Goal: Transaction & Acquisition: Book appointment/travel/reservation

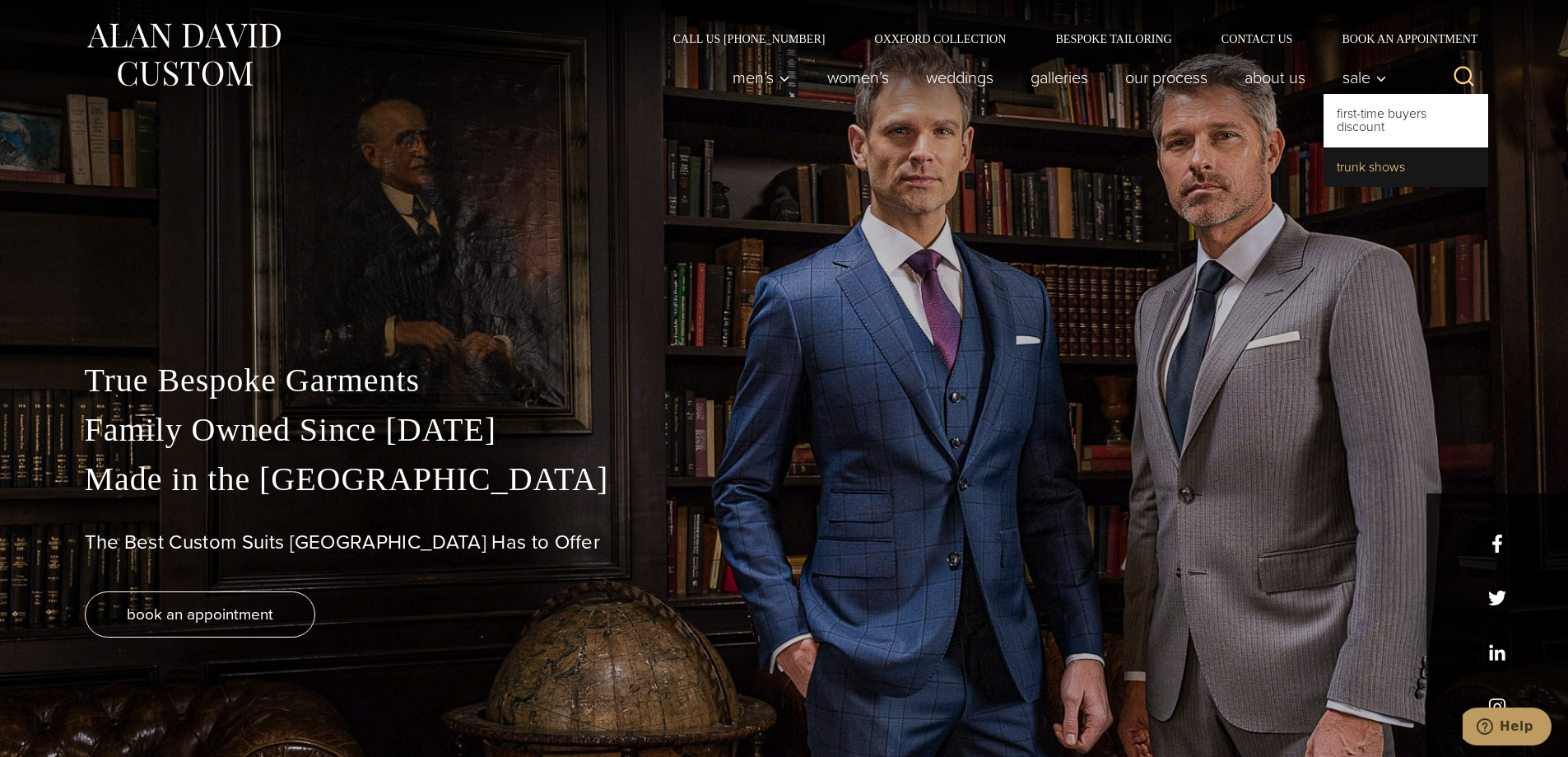
click at [1343, 171] on link "Trunk Shows" at bounding box center [1406, 167] width 165 height 40
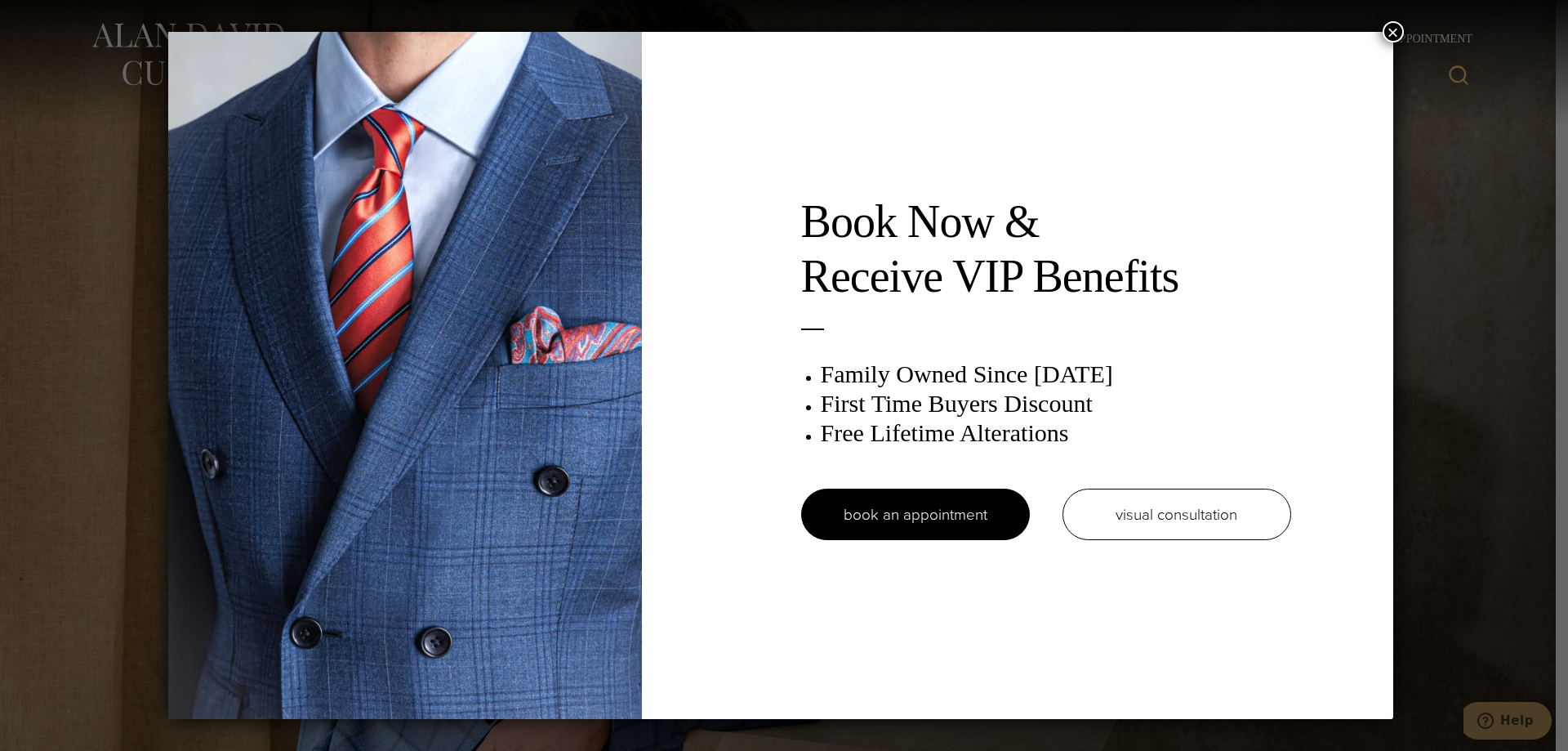
click at [1400, 36] on button "×" at bounding box center [1394, 32] width 21 height 21
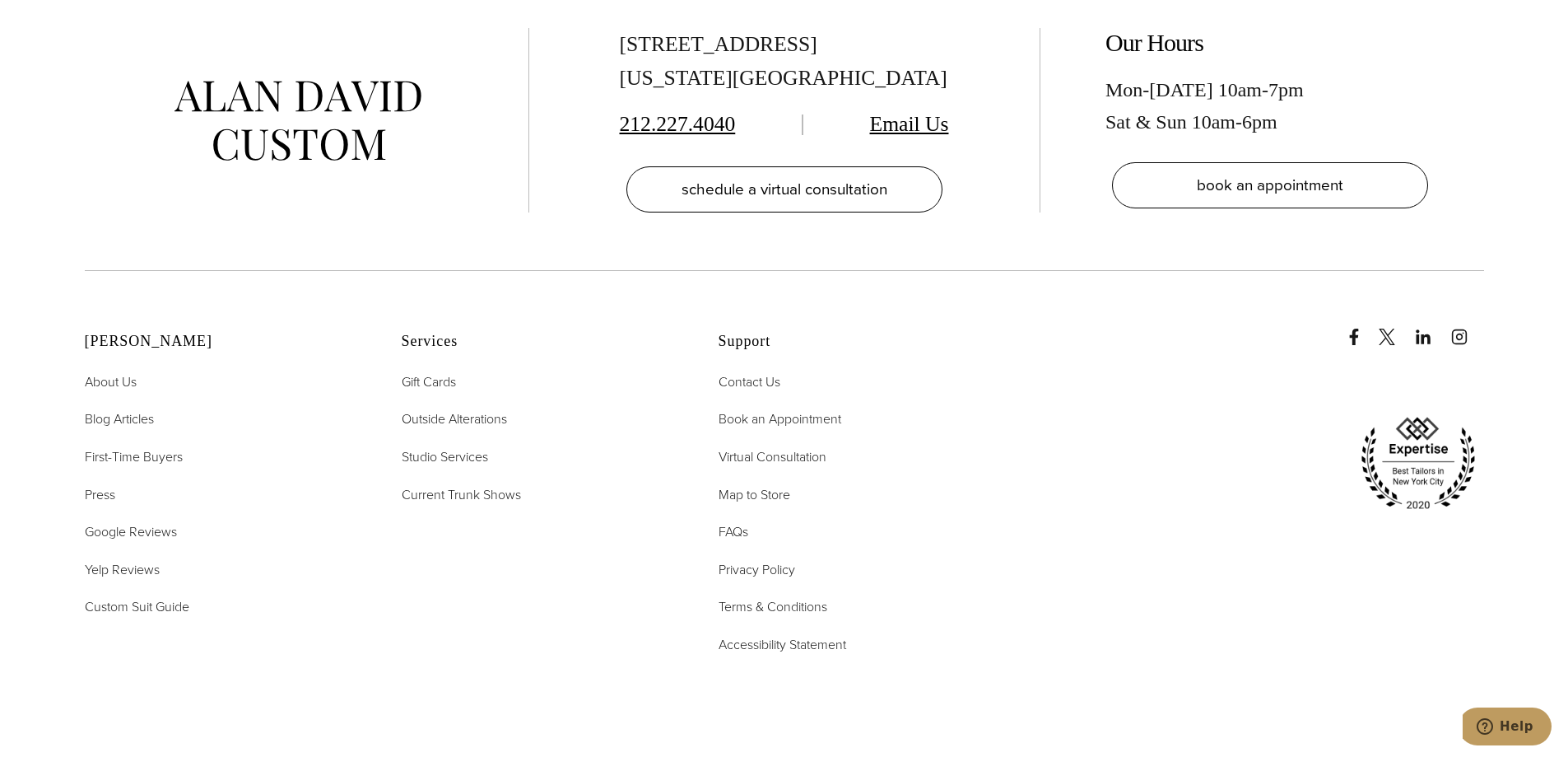
scroll to position [6833, 0]
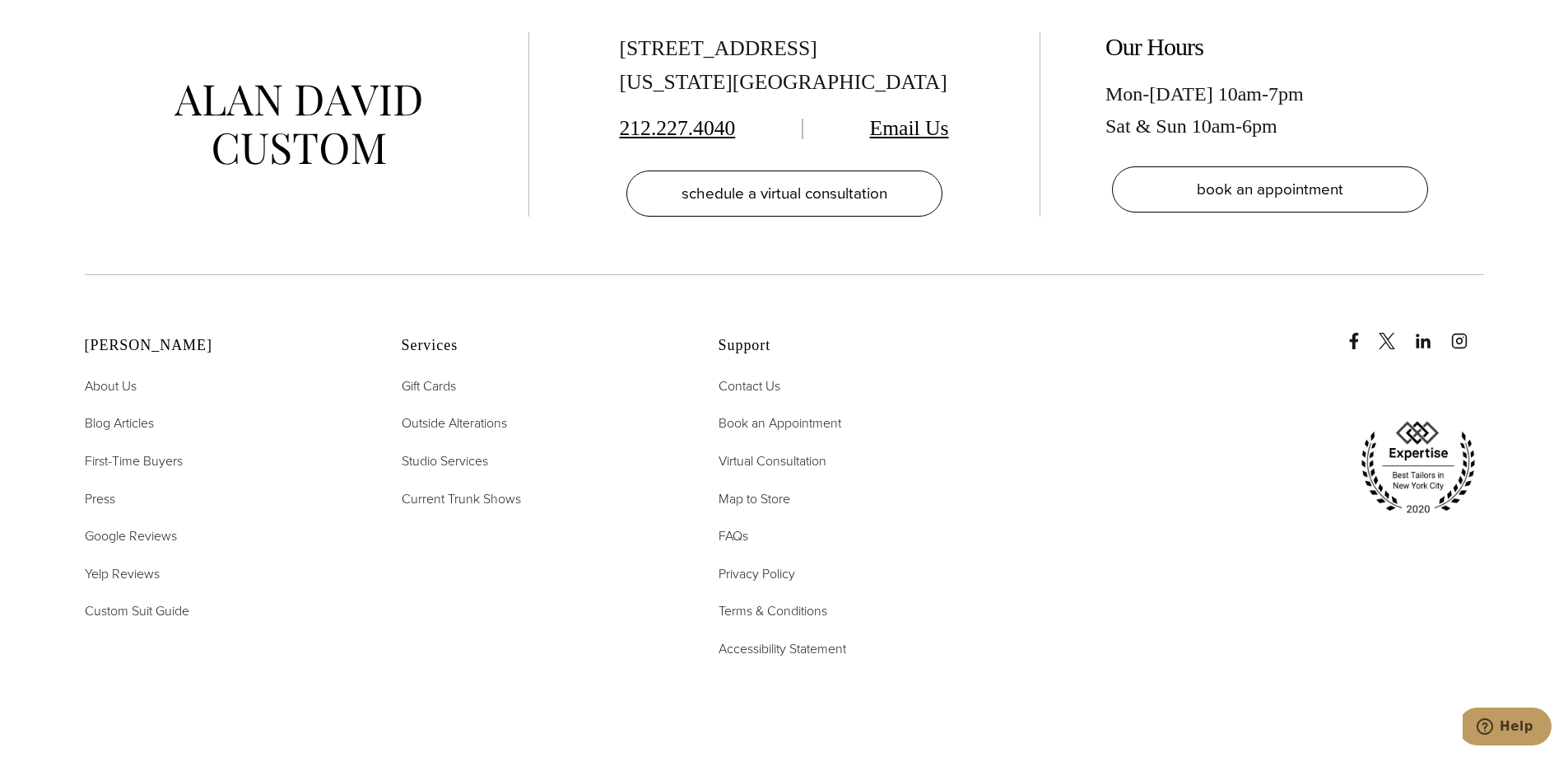
click at [453, 484] on div "Services Gift Cards Outside Alterations Studio Services Current Trunk Shows" at bounding box center [540, 497] width 276 height 322
click at [458, 489] on span "Current Trunk Shows" at bounding box center [462, 498] width 120 height 19
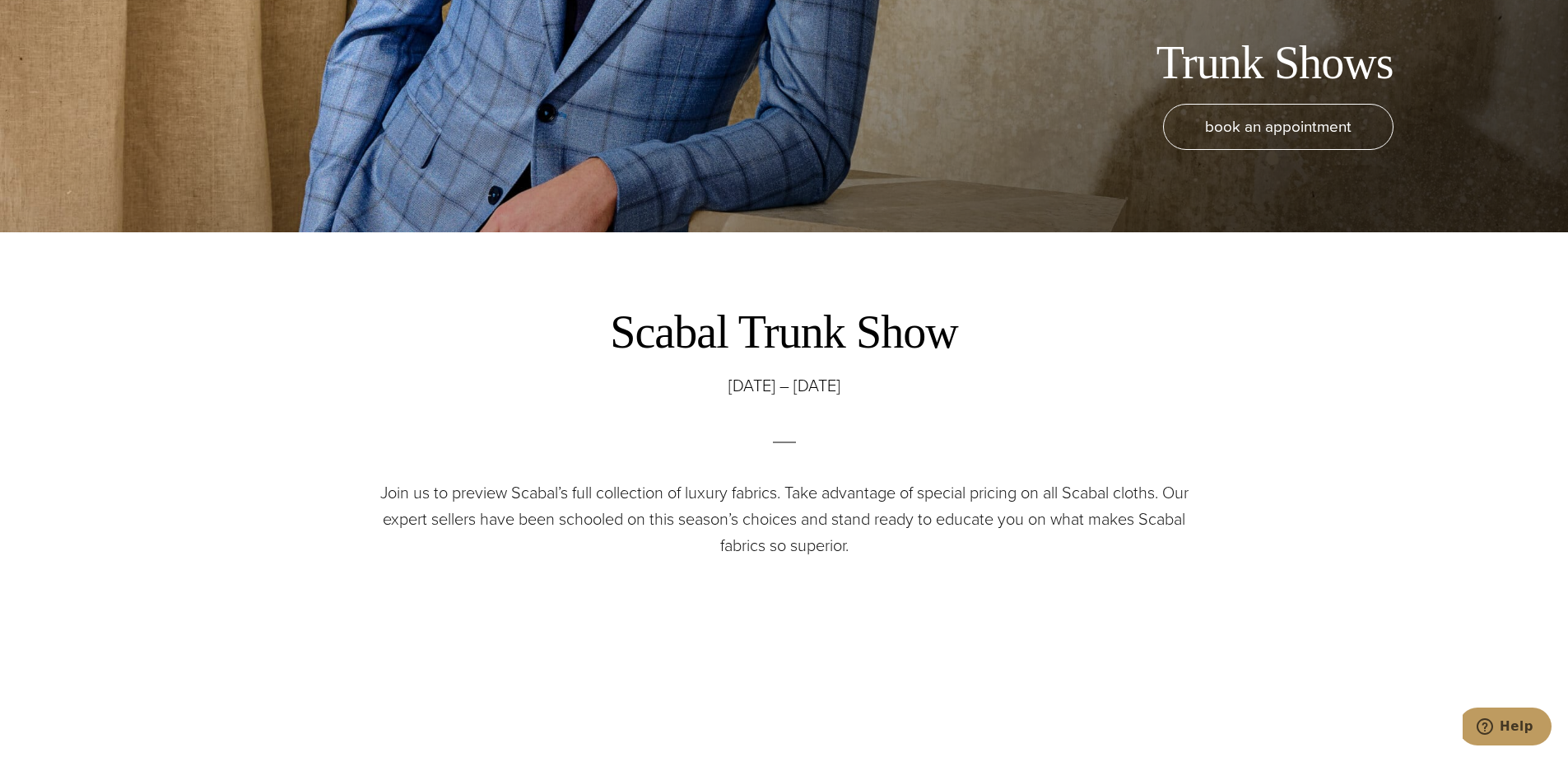
scroll to position [494, 0]
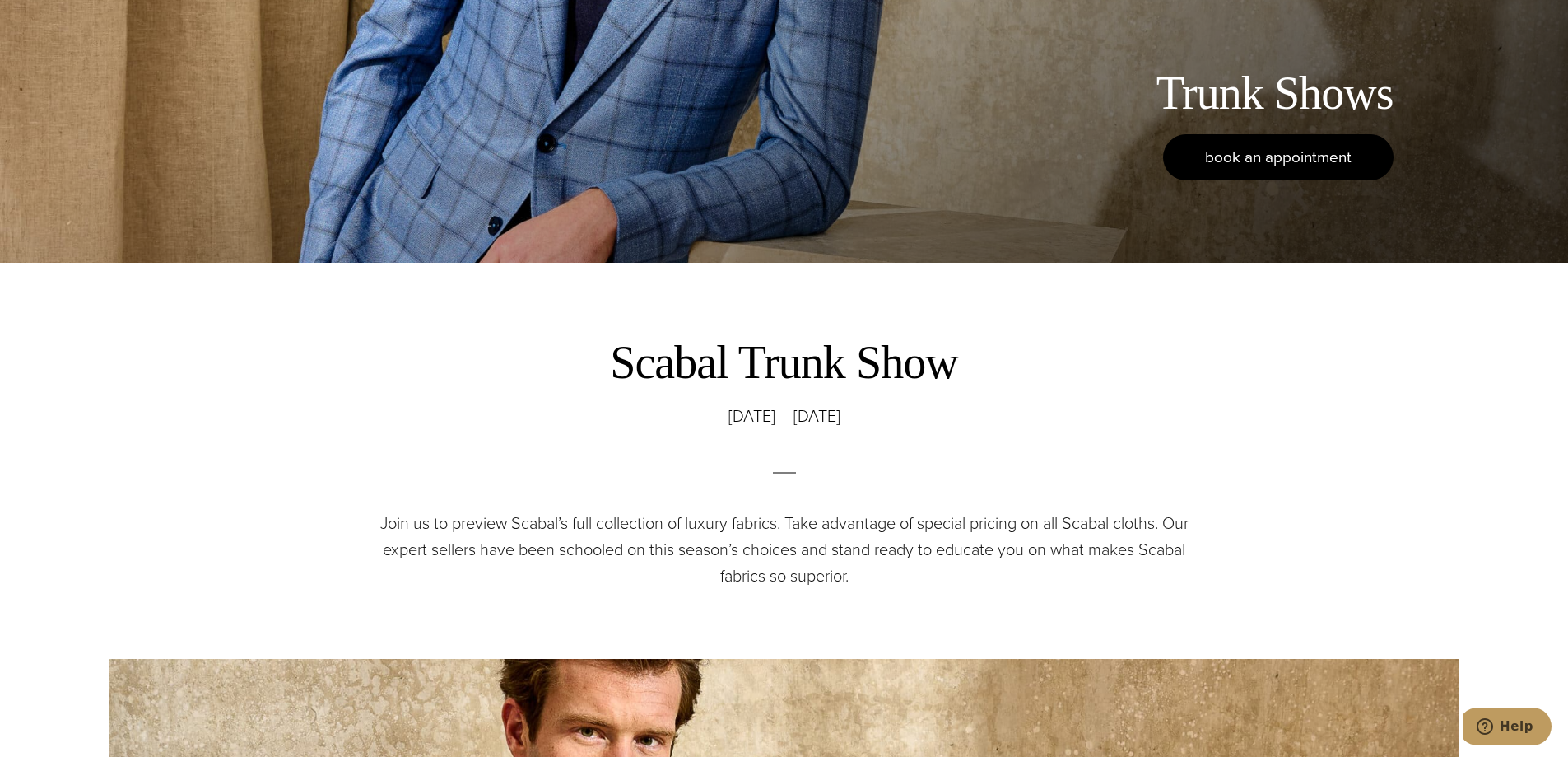
click at [1247, 166] on span "book an appointment" at bounding box center [1279, 156] width 146 height 24
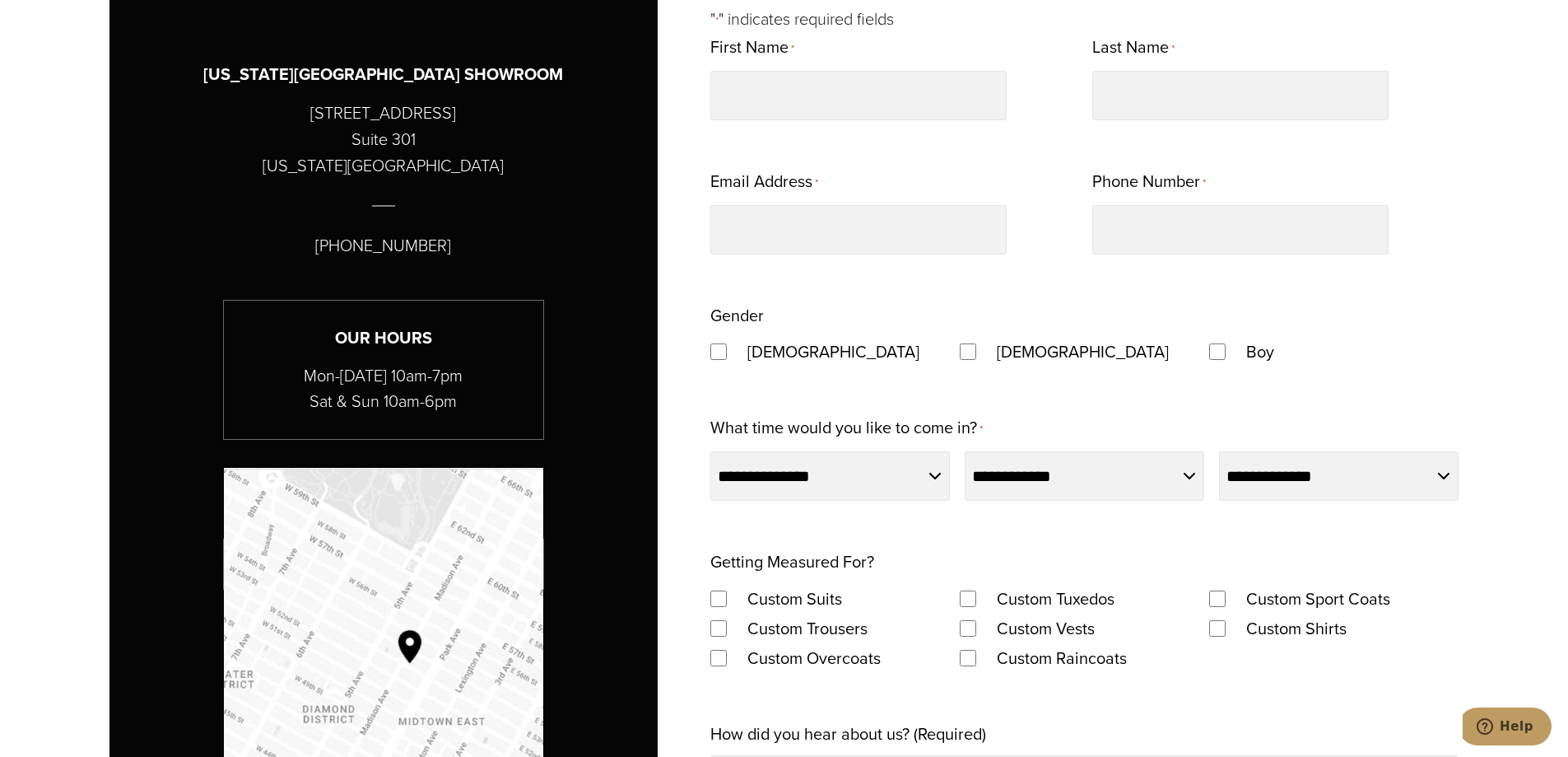
scroll to position [988, 0]
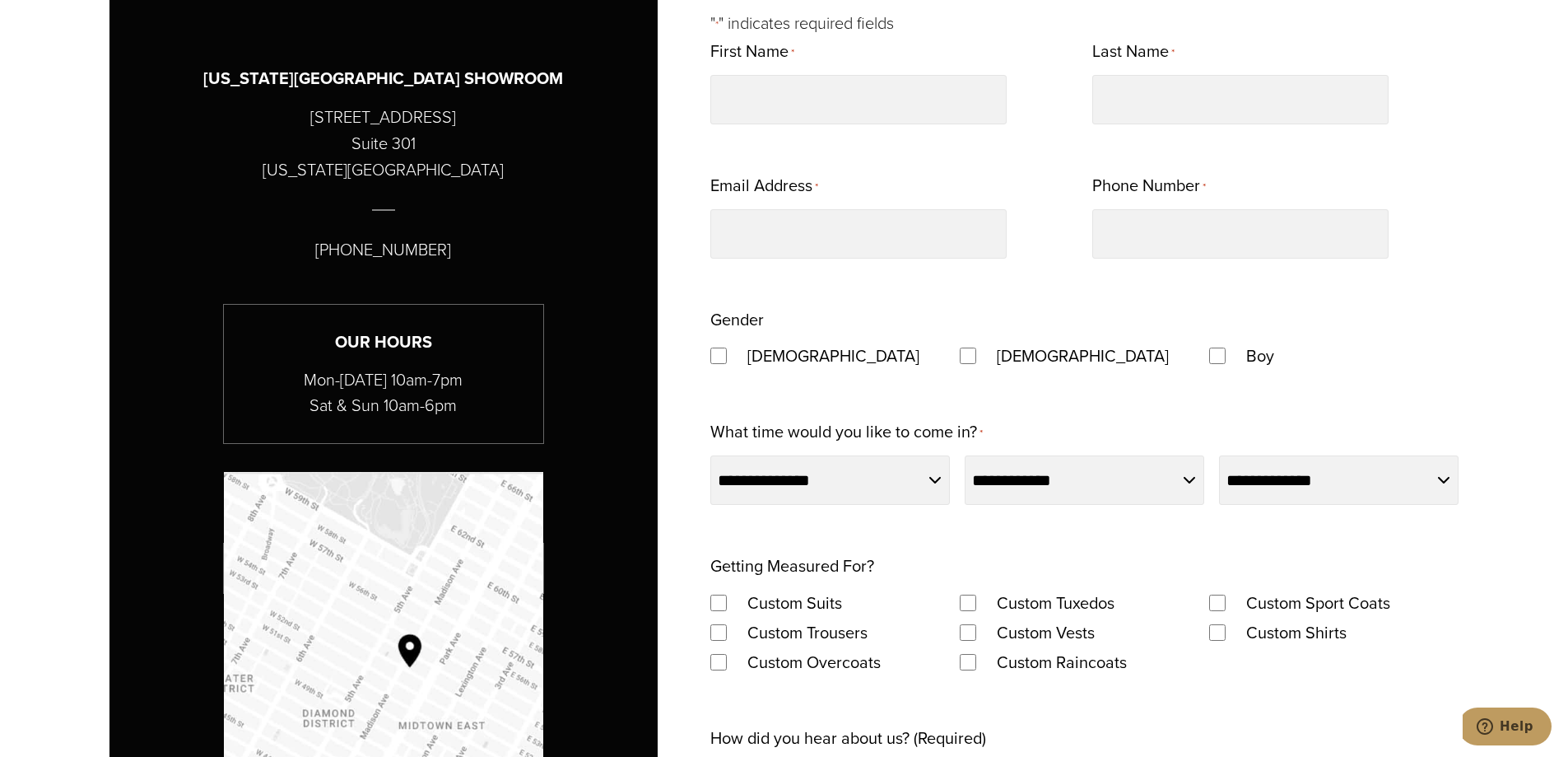
click at [688, 361] on div "**********" at bounding box center [784, 641] width 1350 height 1430
click at [680, 361] on div "**********" at bounding box center [784, 641] width 1350 height 1430
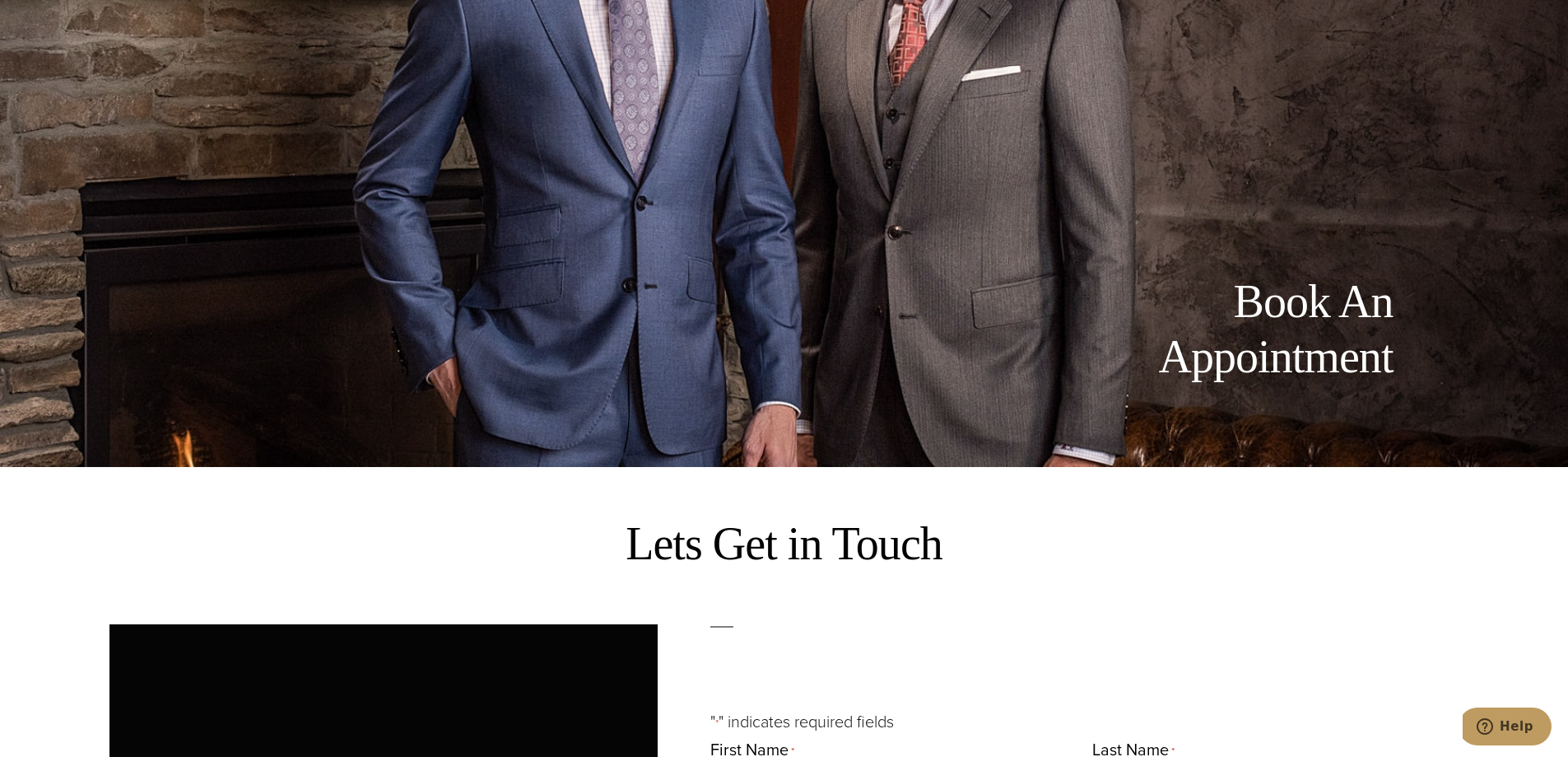
scroll to position [0, 0]
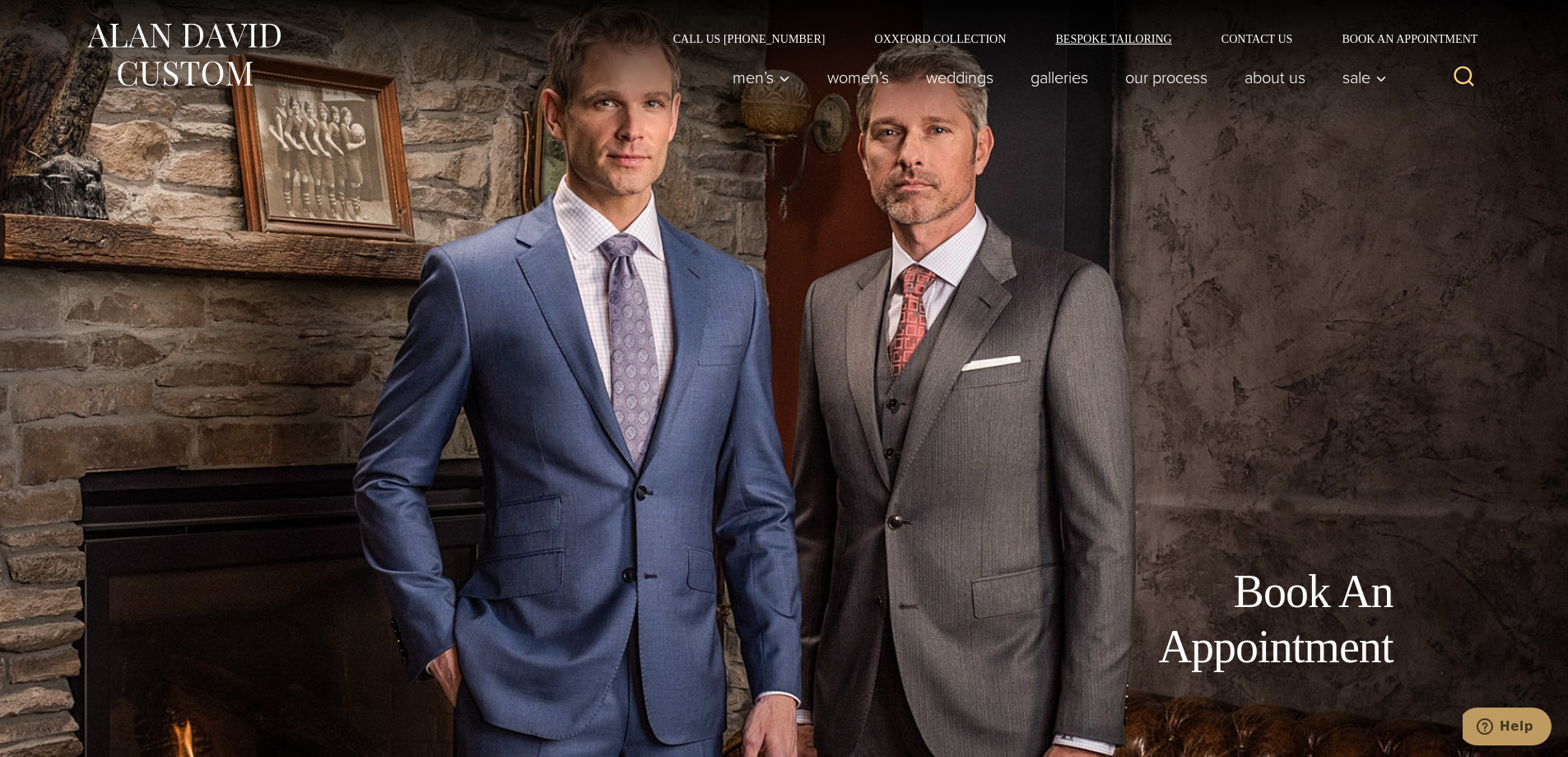
click at [1114, 37] on link "Bespoke Tailoring" at bounding box center [1113, 39] width 166 height 12
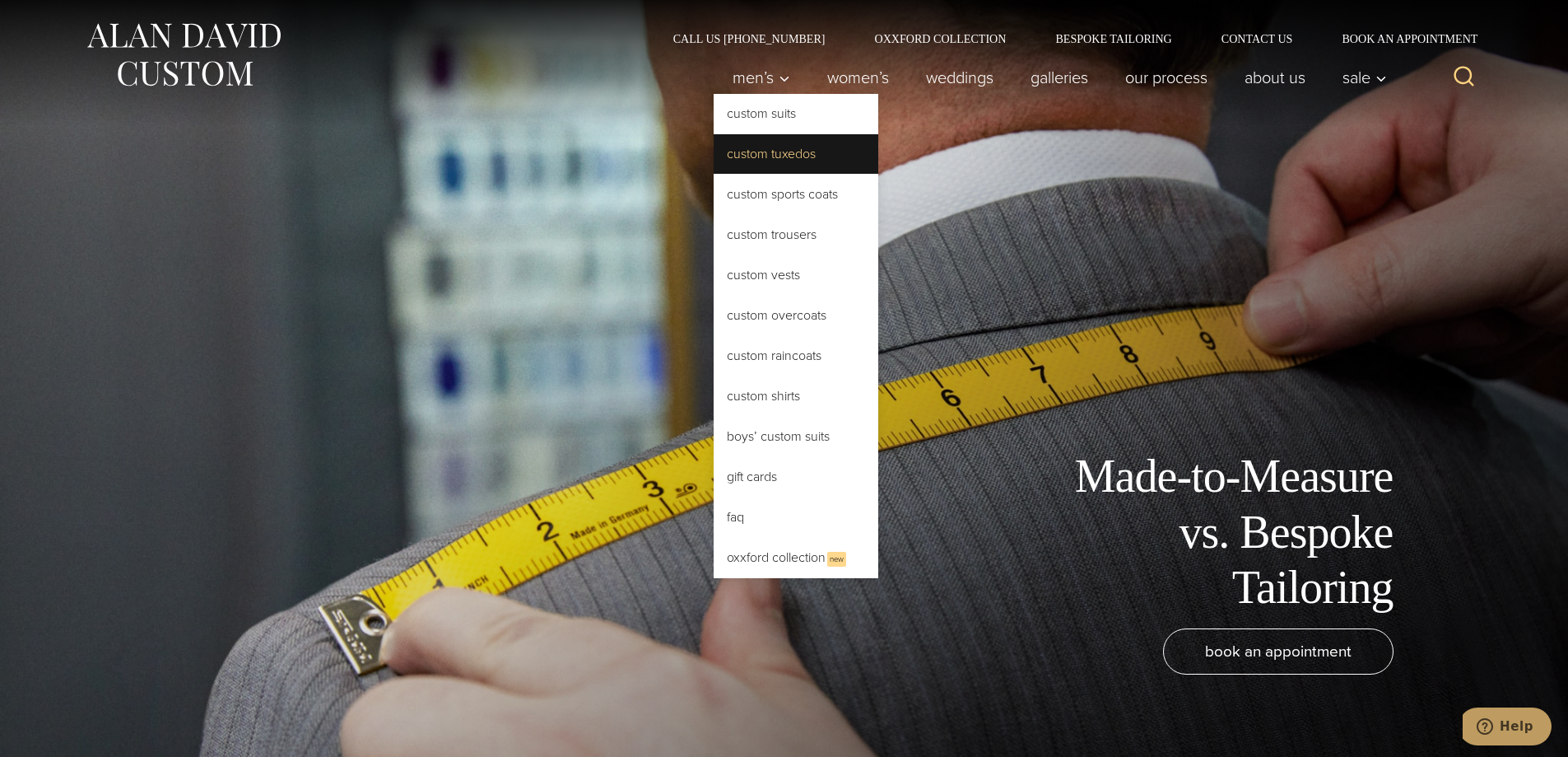
click at [749, 153] on link "Custom Tuxedos" at bounding box center [796, 154] width 165 height 40
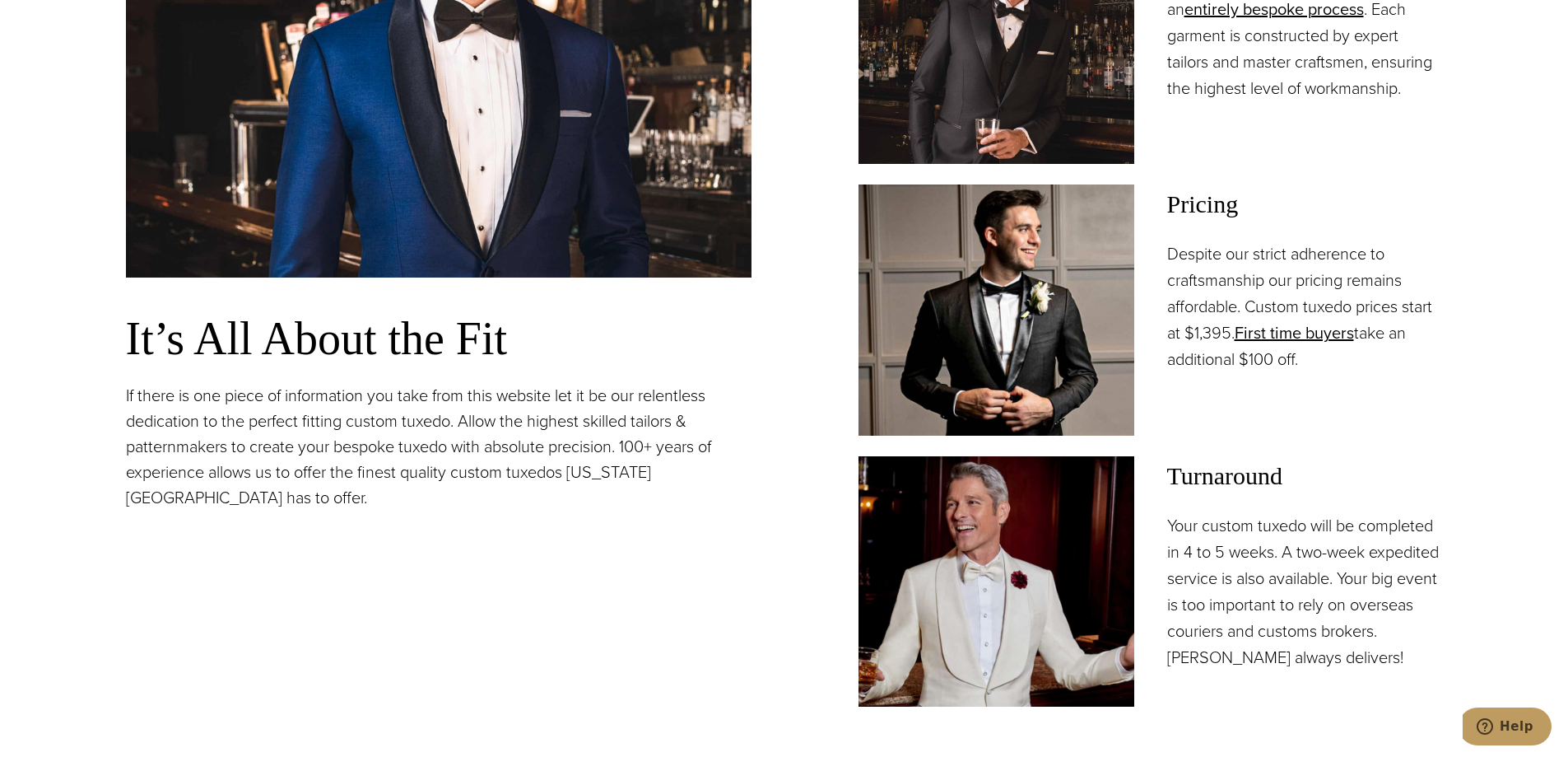
scroll to position [1482, 0]
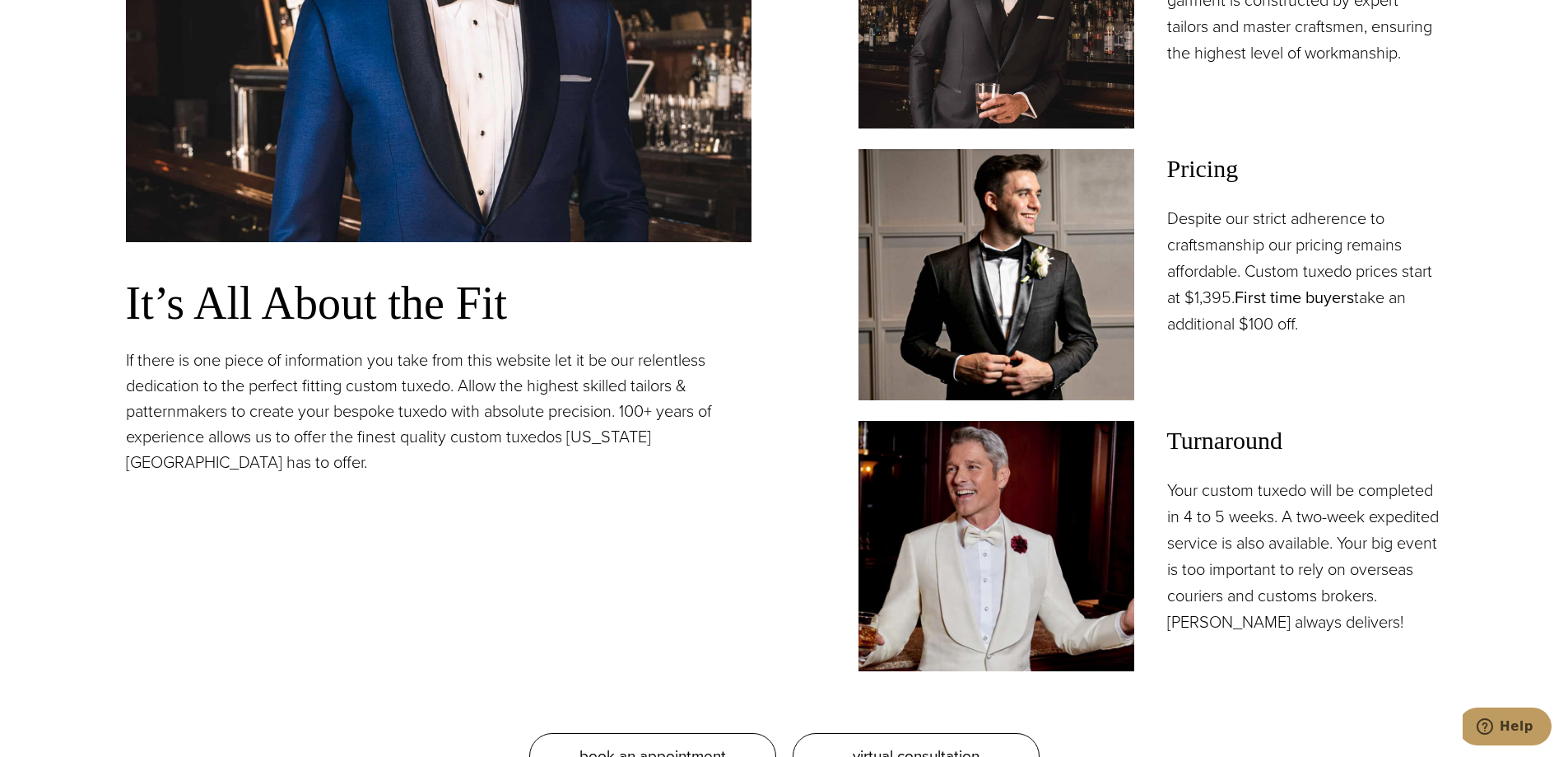
click at [1255, 301] on link "First time buyers" at bounding box center [1295, 297] width 120 height 25
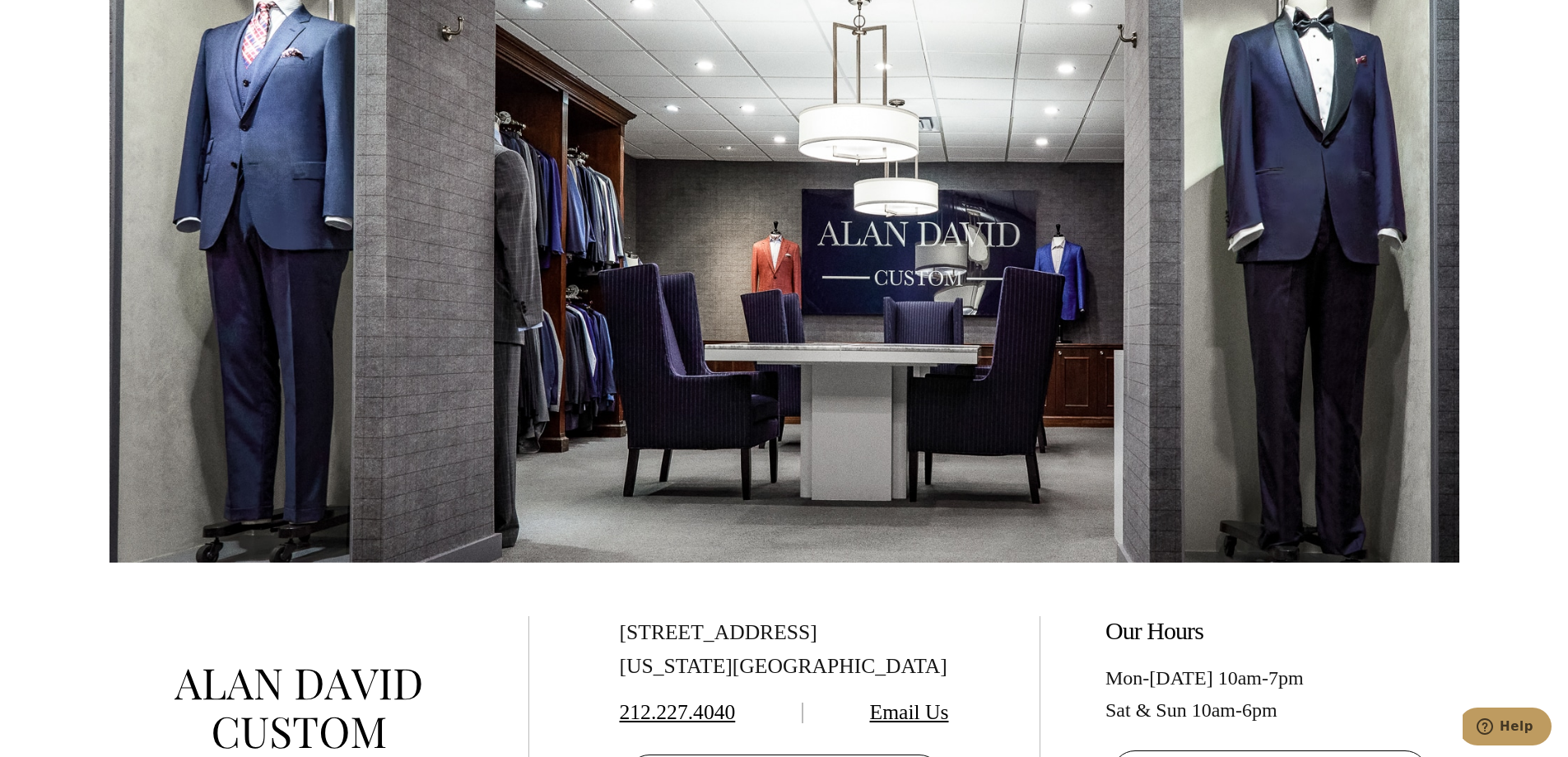
scroll to position [3191, 0]
